Goal: Navigation & Orientation: Find specific page/section

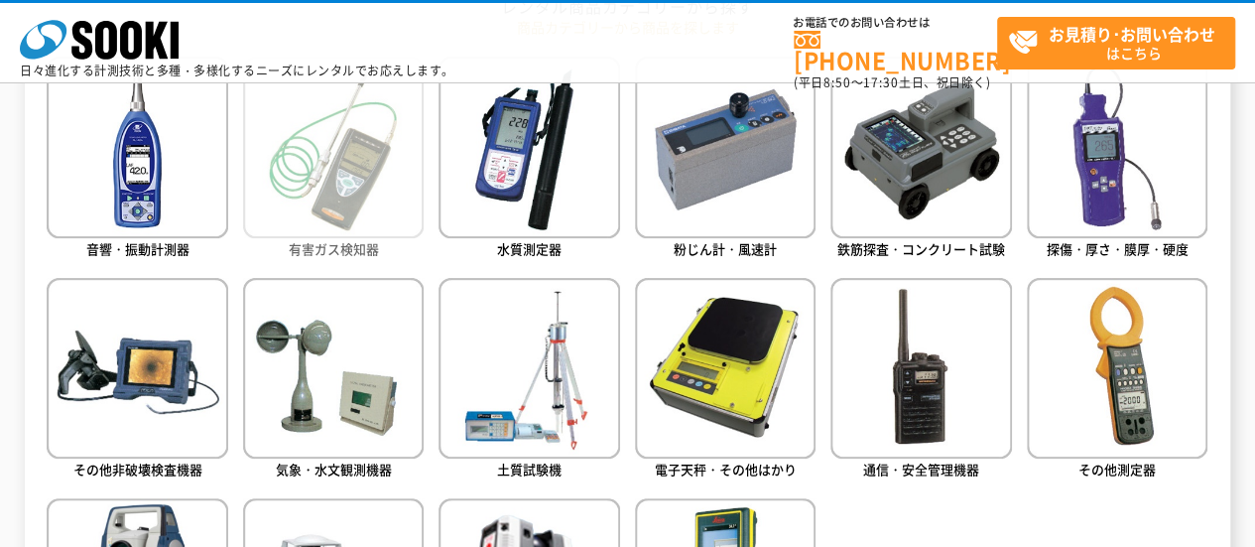
scroll to position [893, 0]
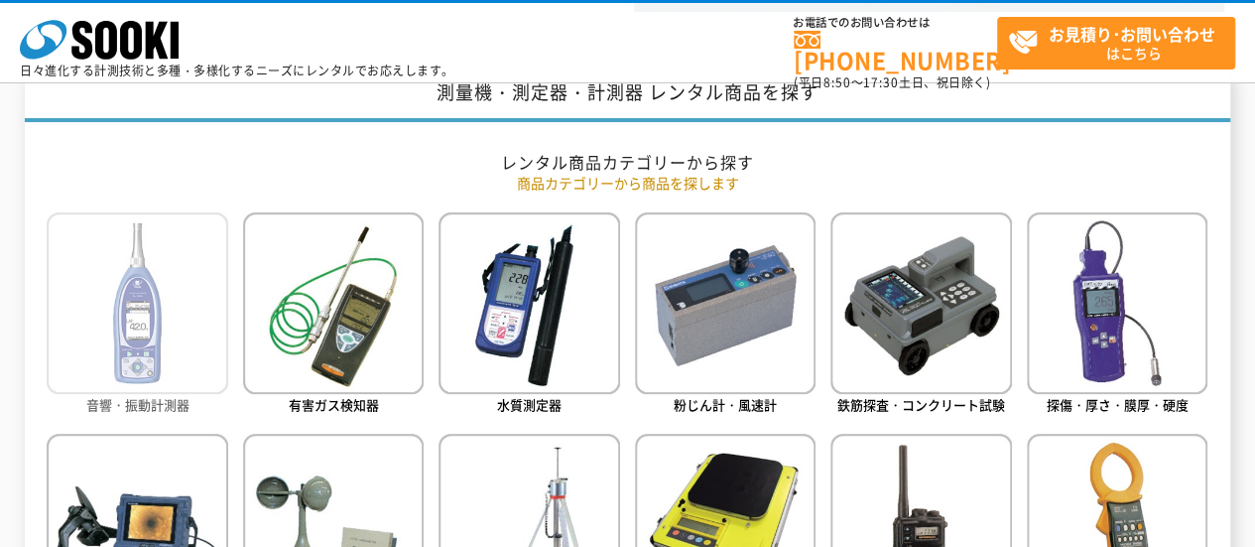
scroll to position [695, 0]
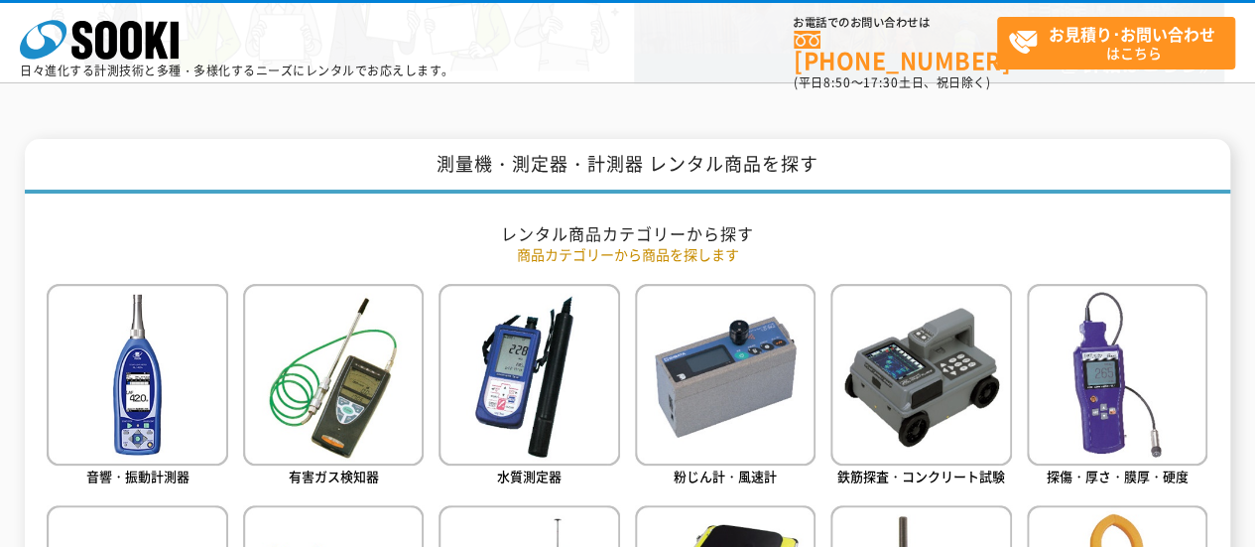
click at [186, 182] on h1 "測量機・測定器・計測器 レンタル商品を探す" at bounding box center [627, 166] width 1205 height 55
click at [189, 182] on h1 "測量機・測定器・計測器 レンタル商品を探す" at bounding box center [627, 166] width 1205 height 55
click at [285, 140] on h1 "測量機・測定器・計測器 レンタル商品を探す" at bounding box center [627, 166] width 1205 height 55
click at [208, 166] on h1 "測量機・測定器・計測器 レンタル商品を探す" at bounding box center [627, 166] width 1205 height 55
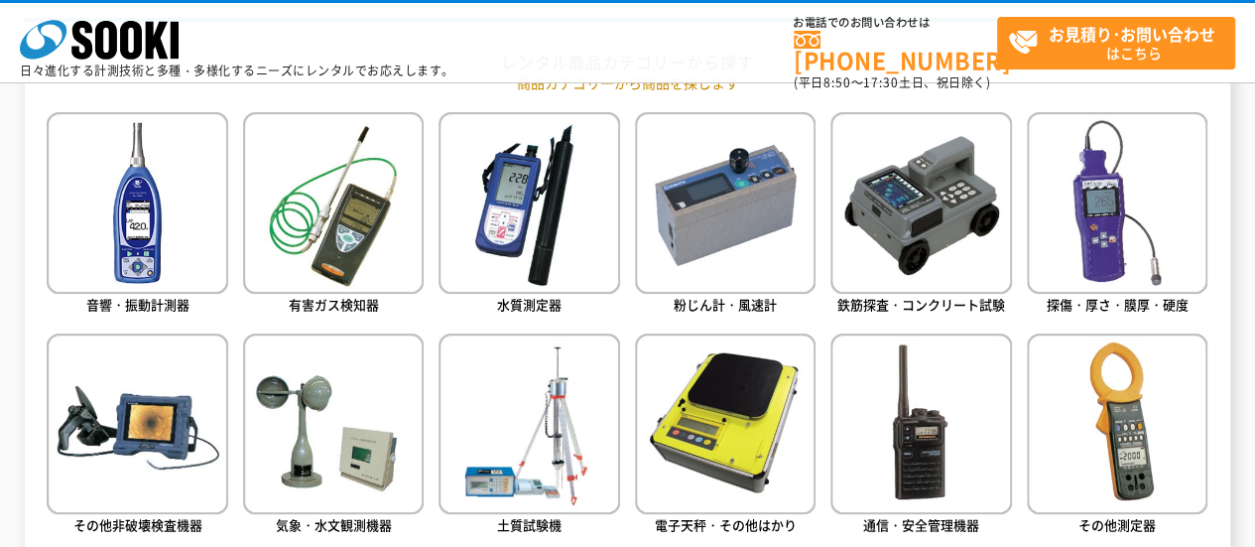
scroll to position [893, 0]
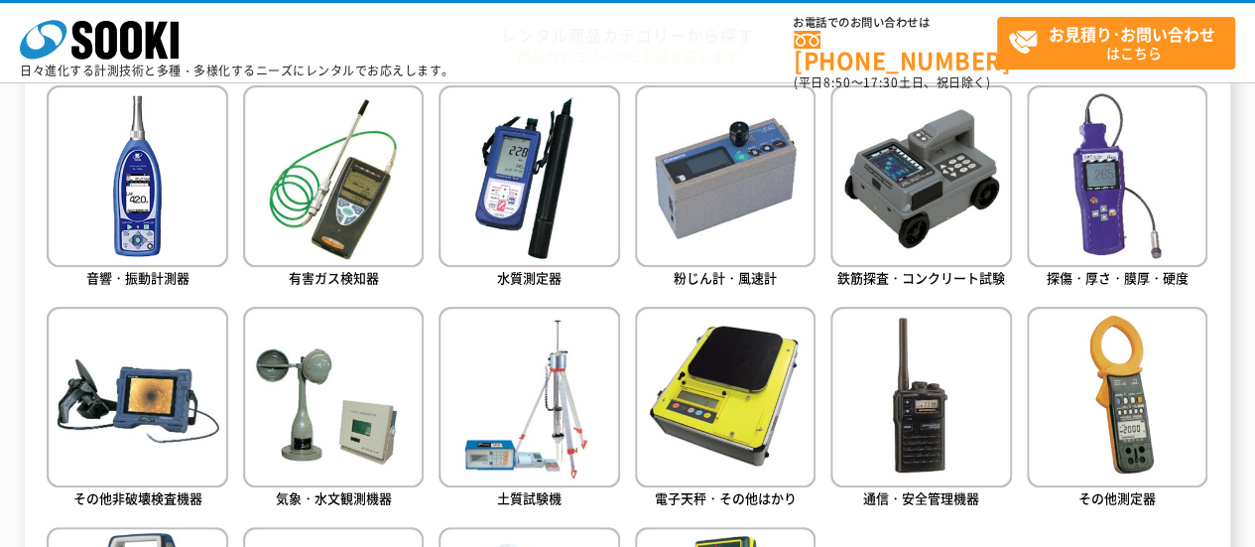
click at [483, 52] on div "株式会社 ソーキ spMenu 日々進化する計測技術と多種・多様化するニーズにレンタルでお応えします。 お電話でのお問い合わせは [PHONE_NUMBER]…" at bounding box center [627, 47] width 1255 height 89
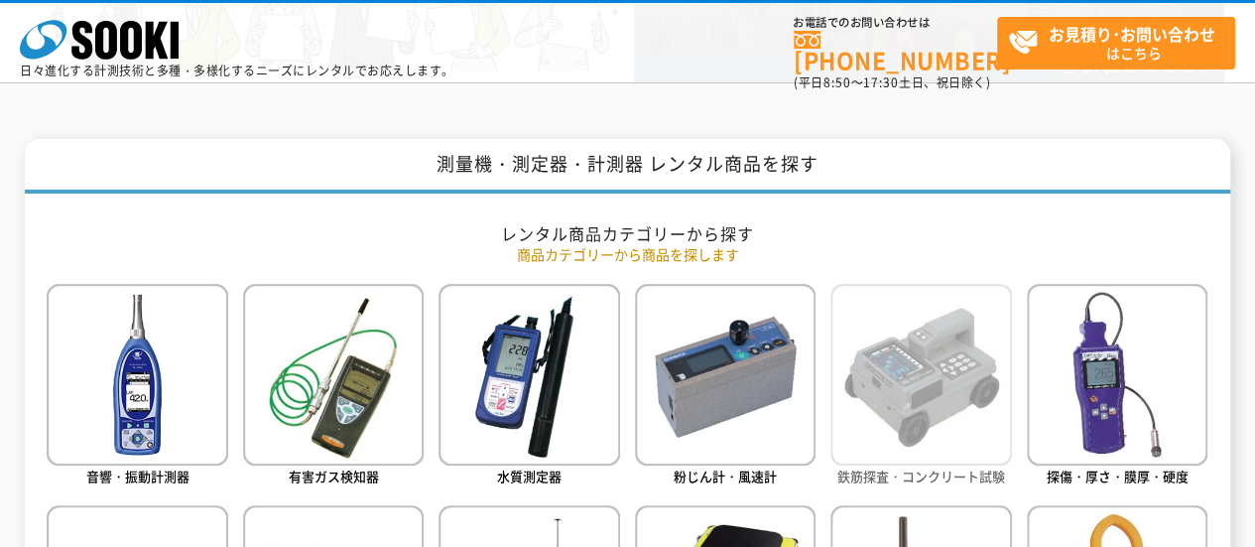
scroll to position [794, 0]
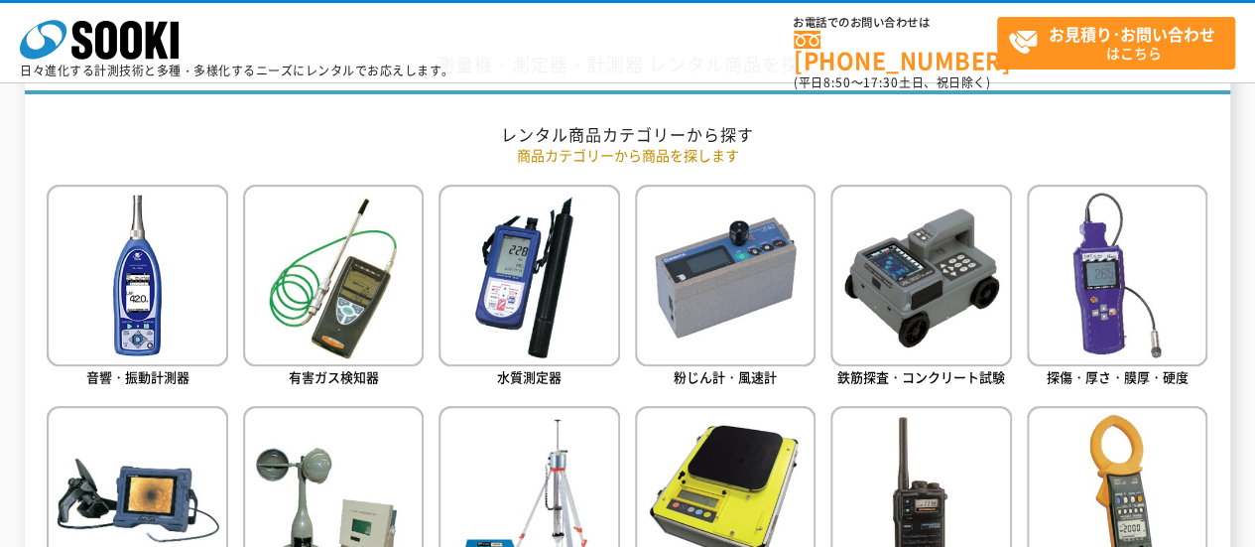
click at [865, 128] on h2 "レンタル商品カテゴリーから探す" at bounding box center [627, 134] width 1161 height 21
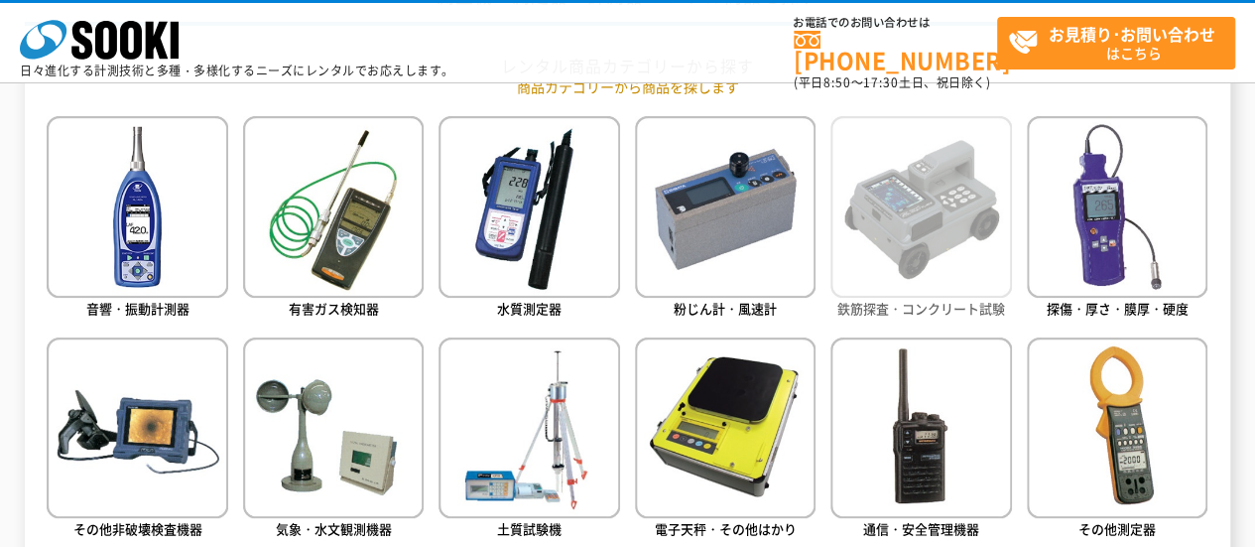
scroll to position [893, 0]
